Goal: Complete application form

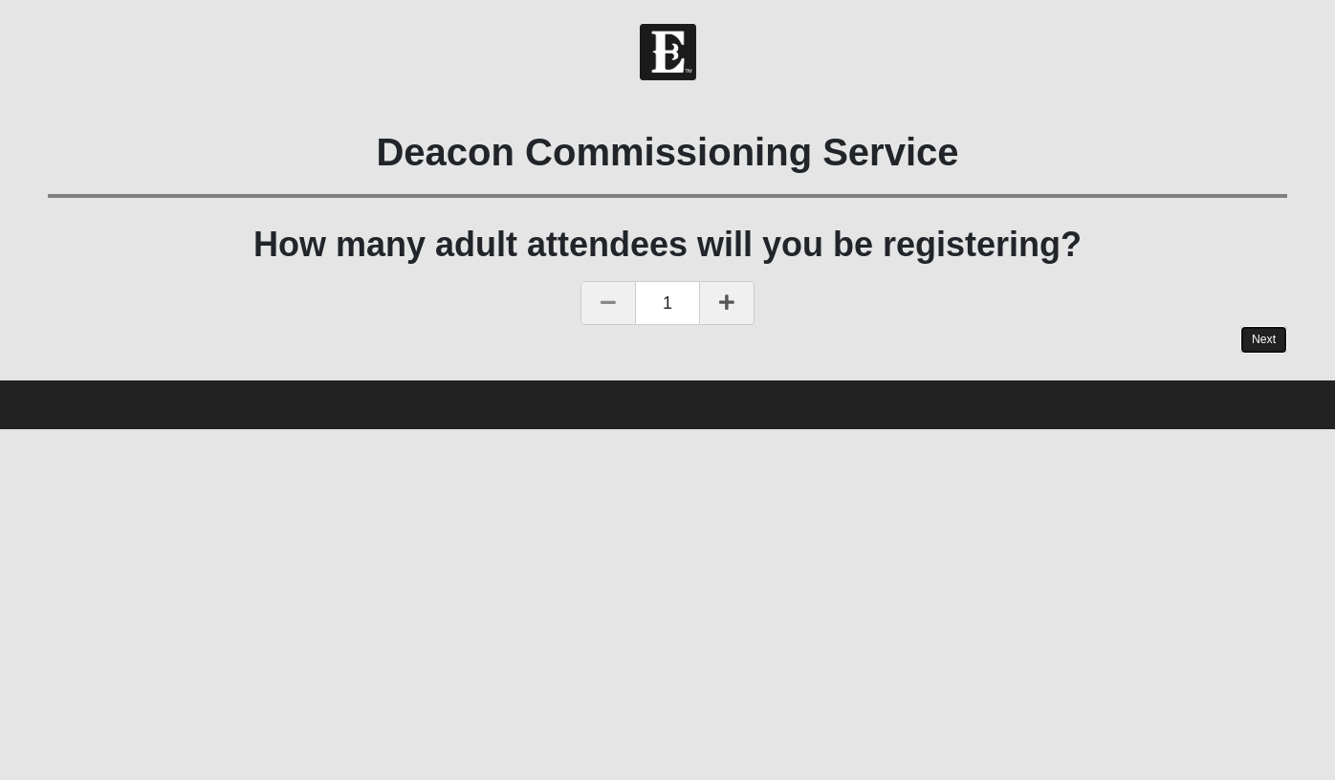
click at [1265, 336] on link "Next" at bounding box center [1263, 340] width 47 height 28
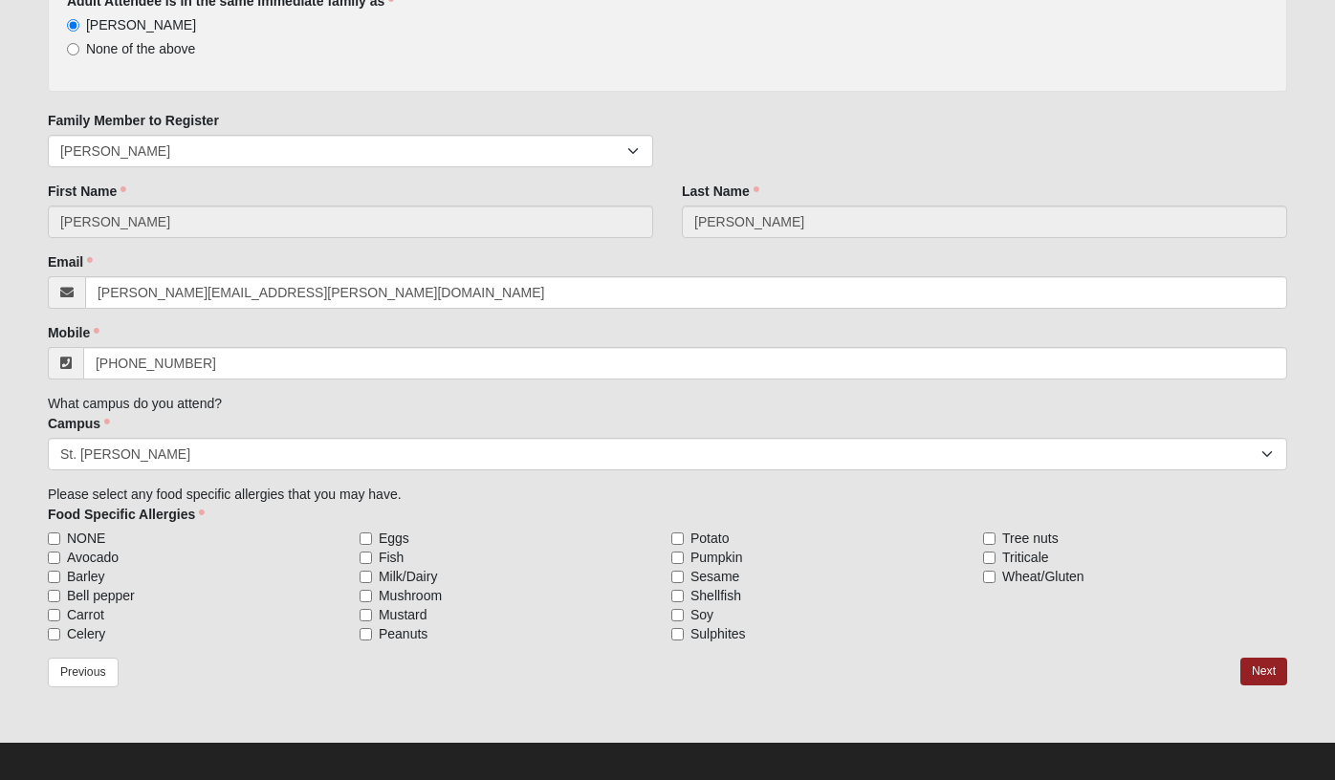
scroll to position [262, 0]
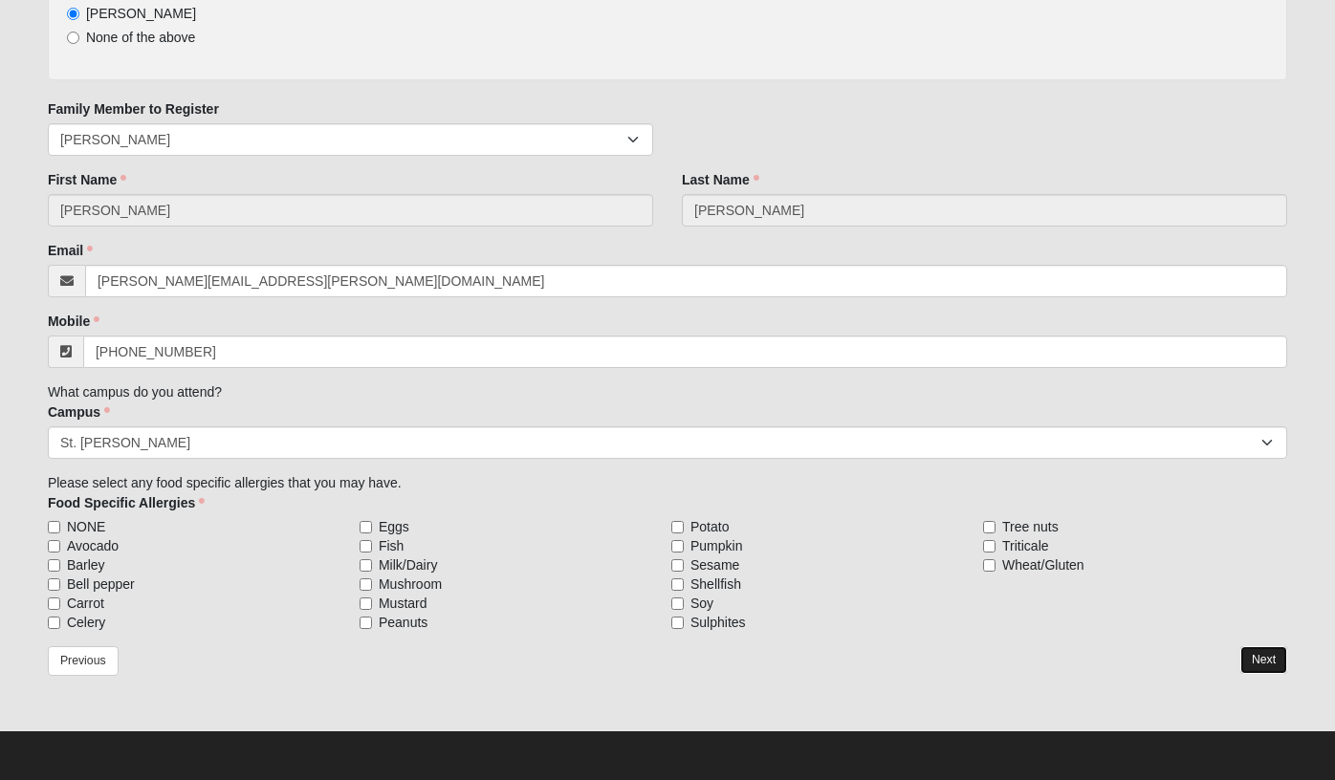
click at [1260, 652] on link "Next" at bounding box center [1263, 660] width 47 height 28
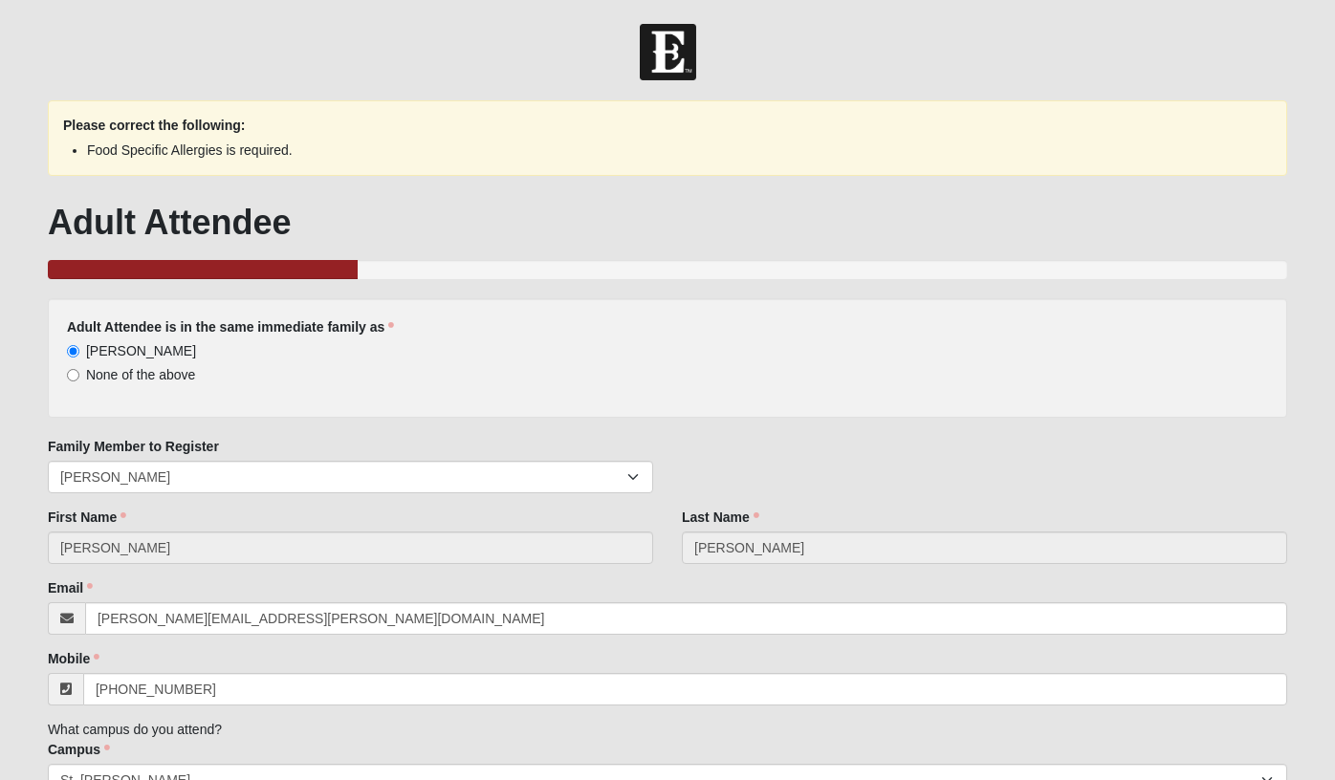
scroll to position [338, 0]
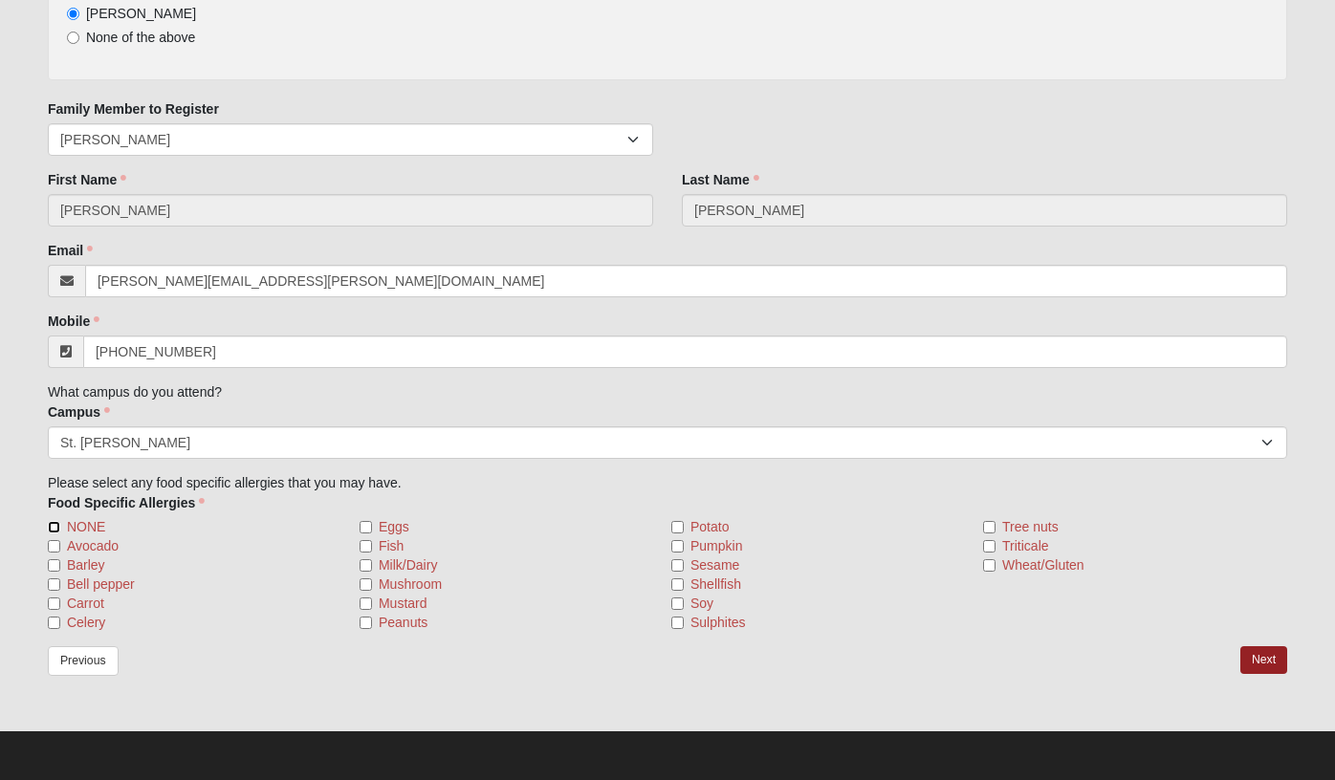
click at [53, 529] on input "NONE" at bounding box center [54, 527] width 12 height 12
checkbox input "true"
click at [1269, 662] on link "Next" at bounding box center [1263, 660] width 47 height 28
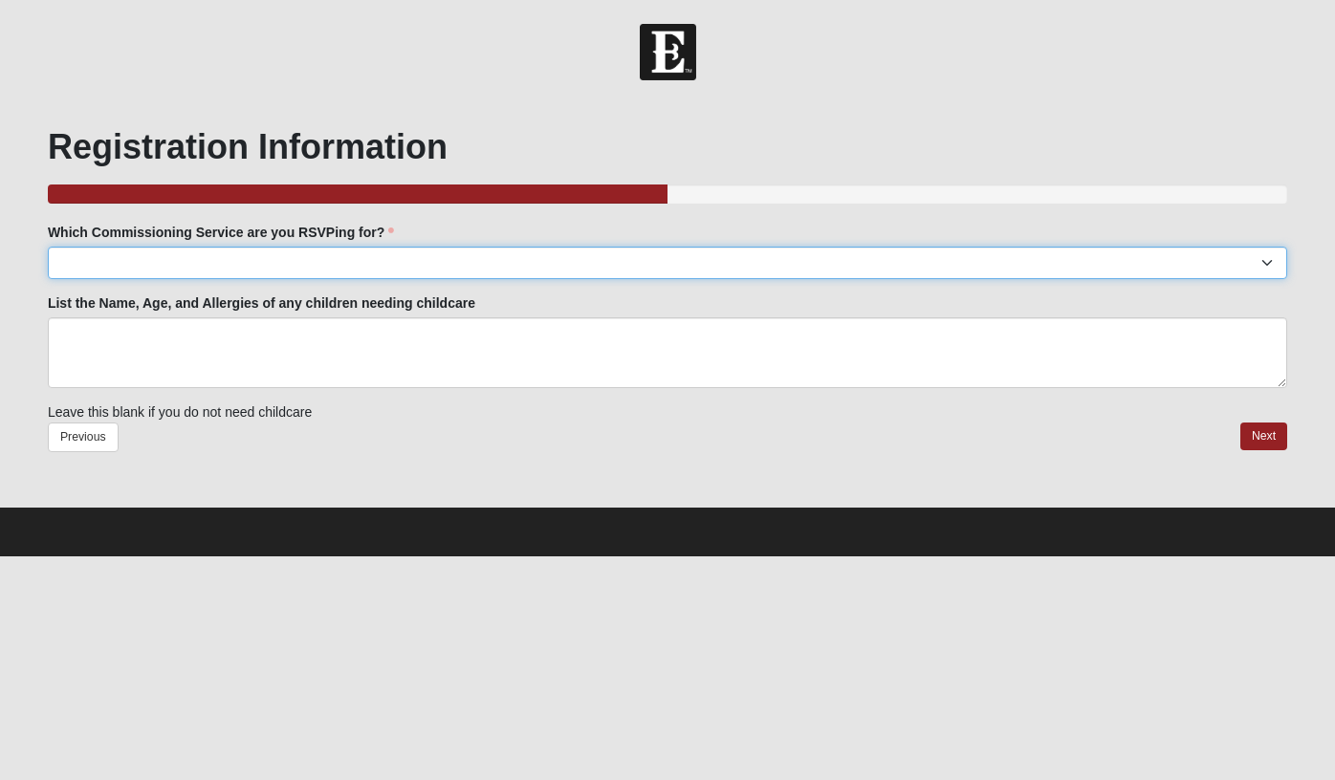
click at [189, 259] on select "[GEOGRAPHIC_DATA]: [GEOGRAPHIC_DATA]: [DATE] 6:30pm | [GEOGRAPHIC_DATA] [PERSON…" at bounding box center [667, 263] width 1239 height 33
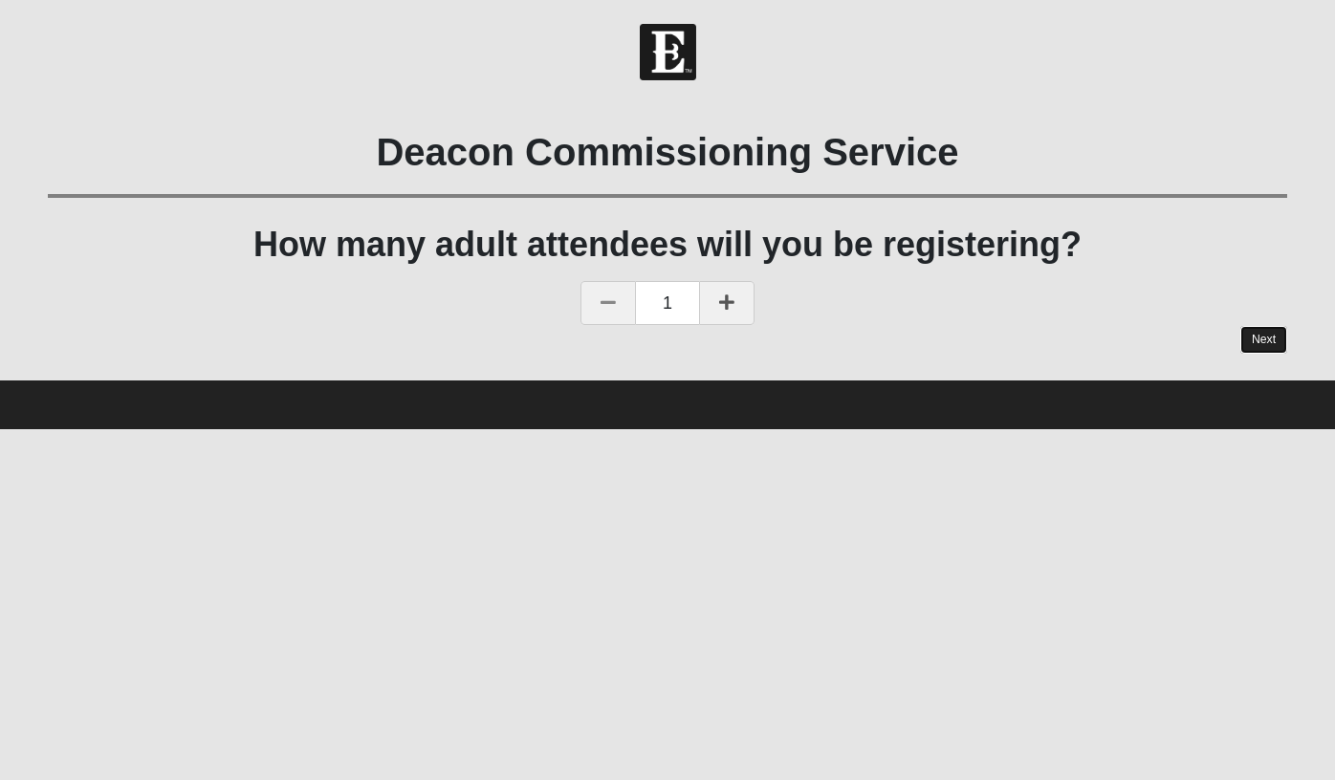
click at [1251, 337] on link "Next" at bounding box center [1263, 340] width 47 height 28
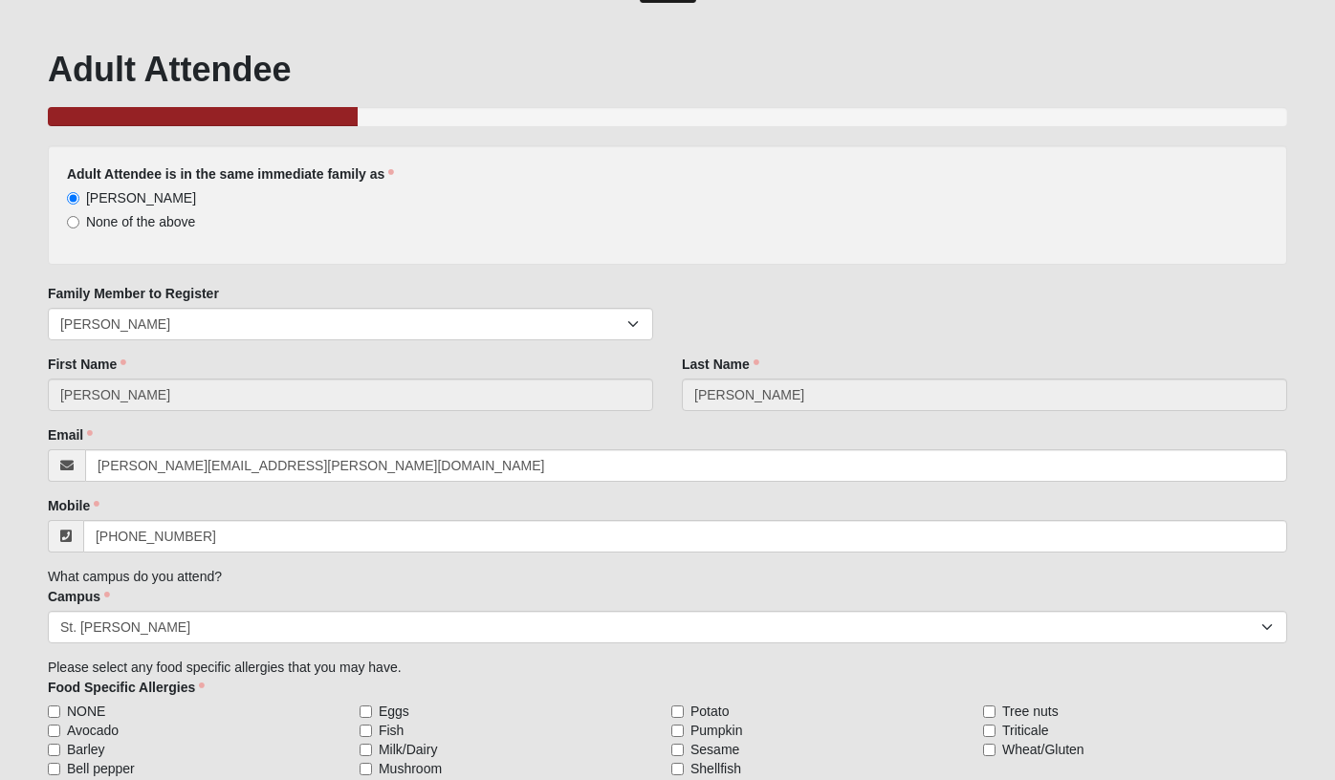
scroll to position [262, 0]
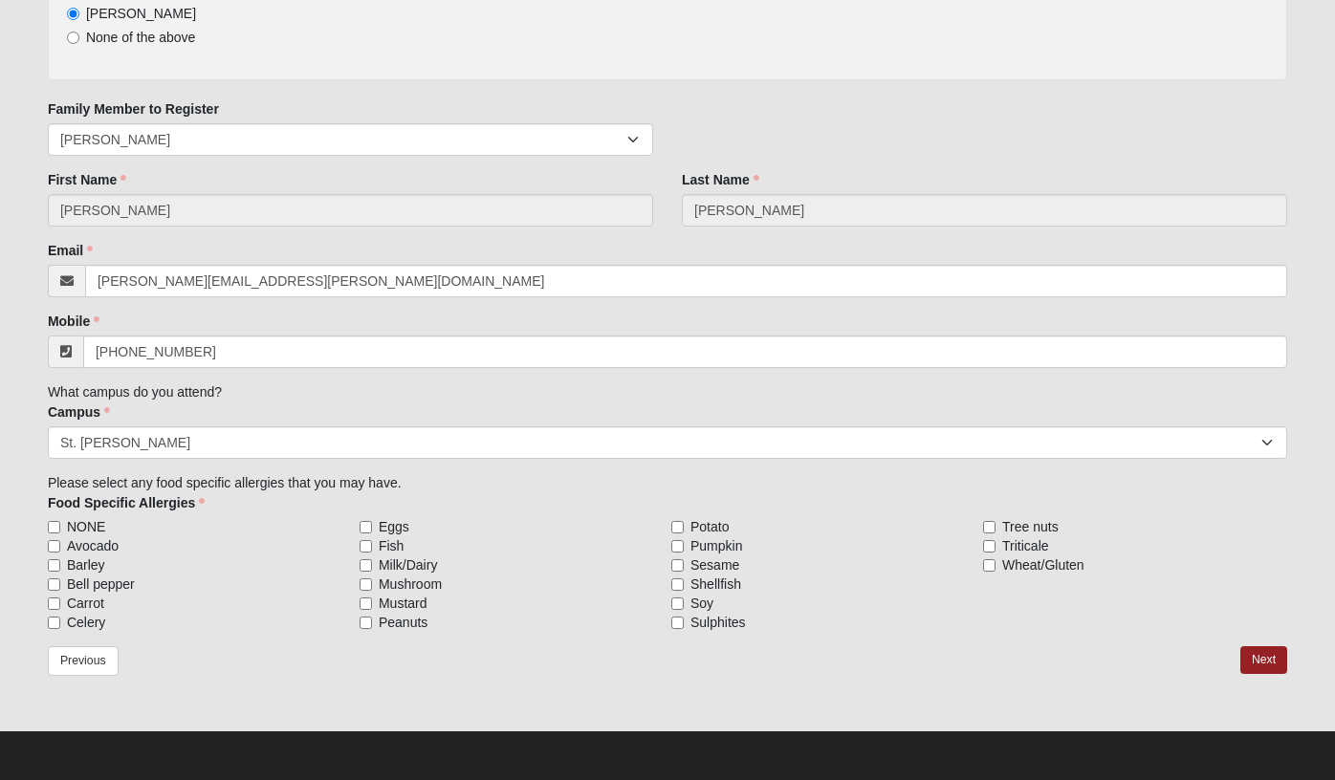
click at [76, 517] on span "NONE" at bounding box center [86, 526] width 38 height 19
click at [60, 521] on input "NONE" at bounding box center [54, 527] width 12 height 12
checkbox input "true"
click at [1270, 659] on link "Next" at bounding box center [1263, 660] width 47 height 28
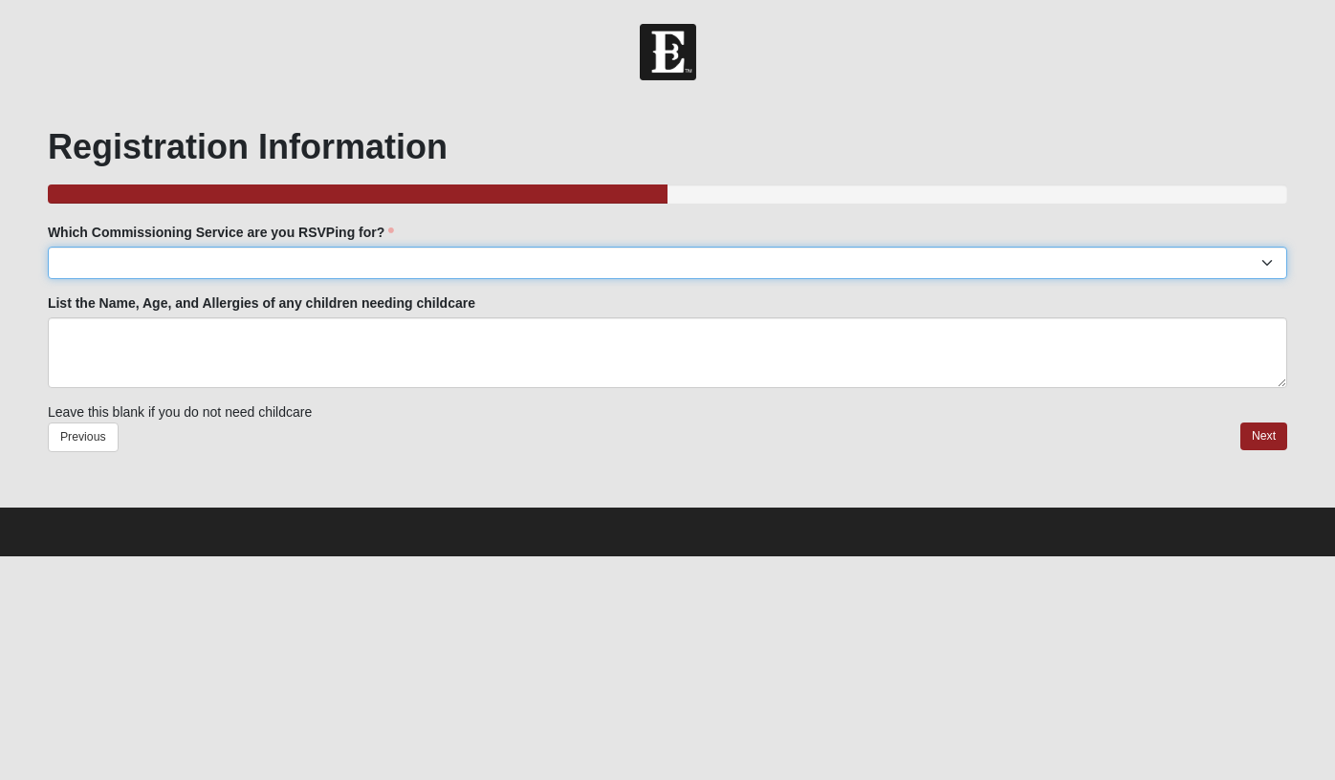
click at [271, 266] on select "Arlington: TBD Baymeadows: Tuesday October 14th | 6:30pm | Baymeadows Campus Fl…" at bounding box center [667, 263] width 1239 height 33
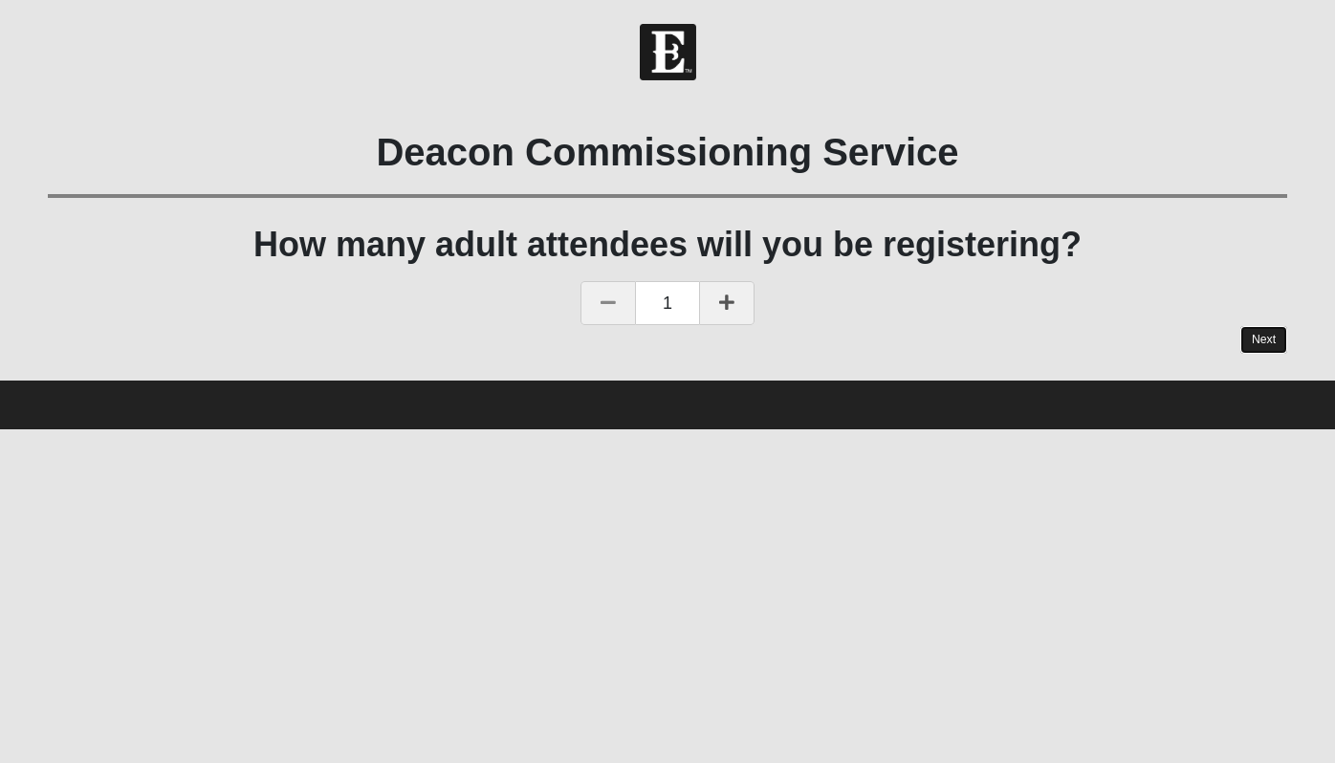
click at [1262, 326] on link "Next" at bounding box center [1263, 340] width 47 height 28
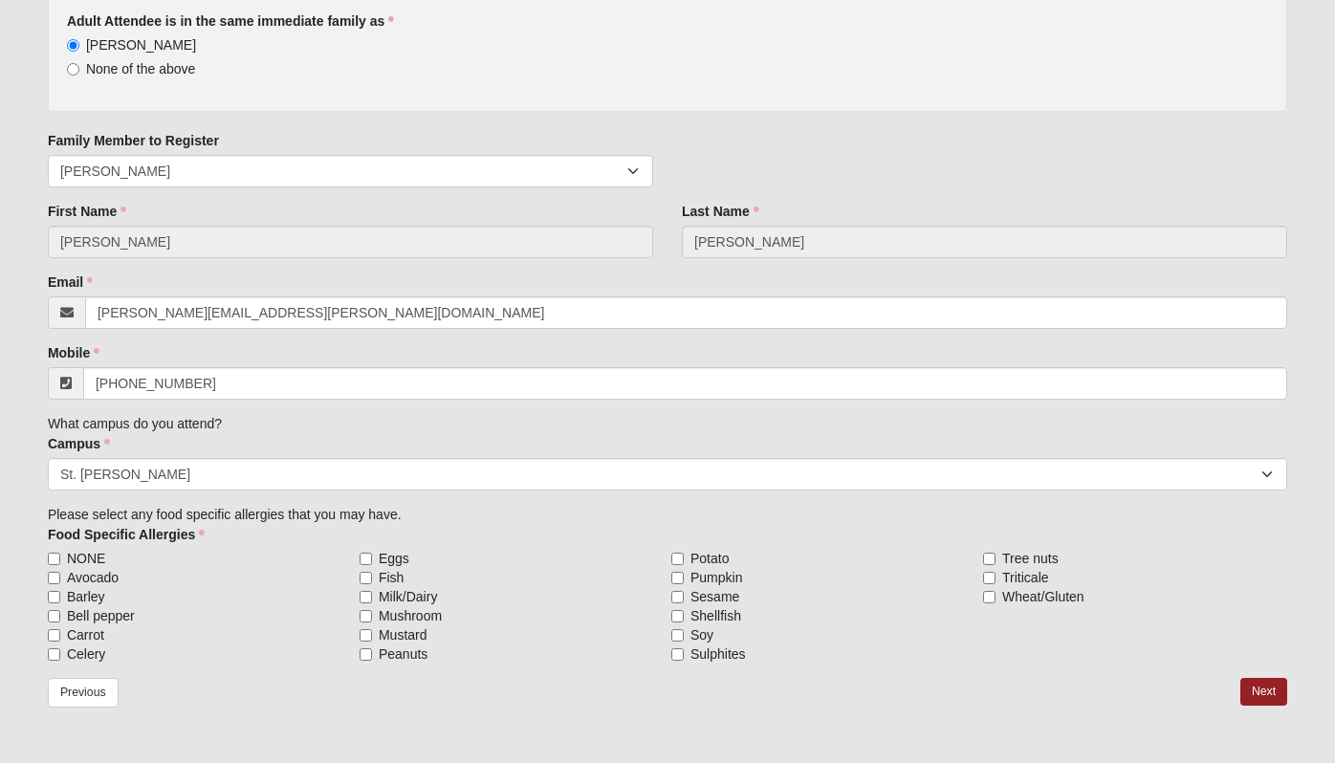
scroll to position [279, 0]
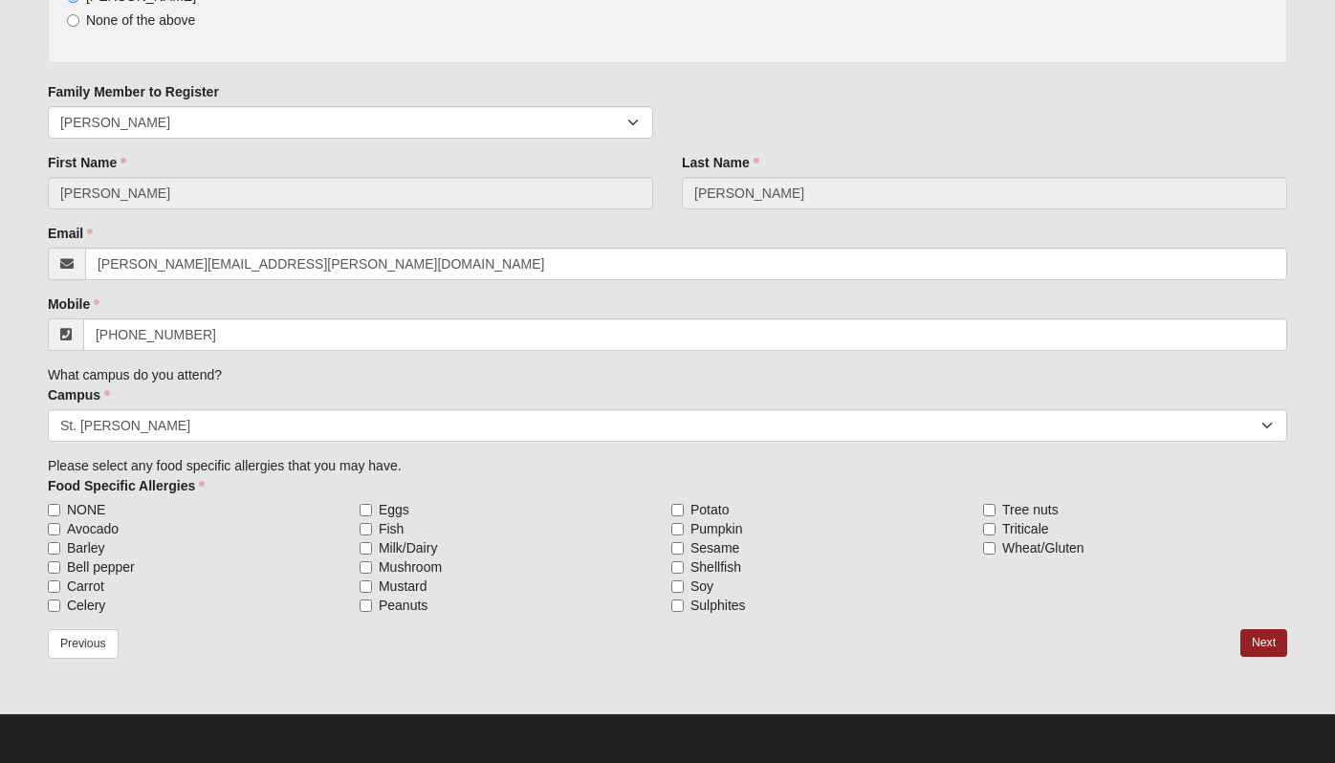
click at [87, 512] on span "NONE" at bounding box center [86, 509] width 38 height 19
click at [60, 512] on input "NONE" at bounding box center [54, 510] width 12 height 12
checkbox input "true"
click at [1256, 638] on link "Next" at bounding box center [1263, 643] width 47 height 28
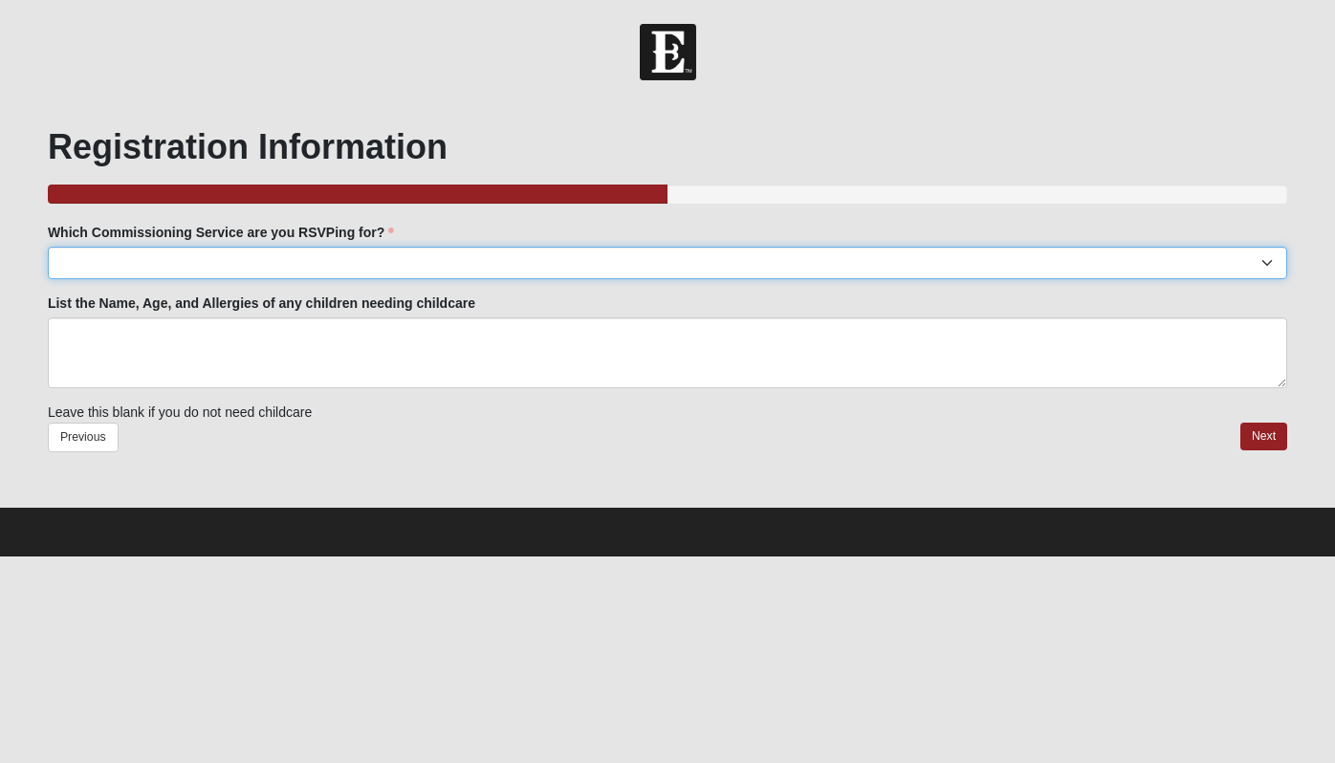
click at [418, 267] on select "Arlington: TBD Baymeadows: Tuesday October 14th | 6:30pm | Baymeadows Campus Fl…" at bounding box center [667, 263] width 1239 height 33
